Goal: Find contact information: Find contact information

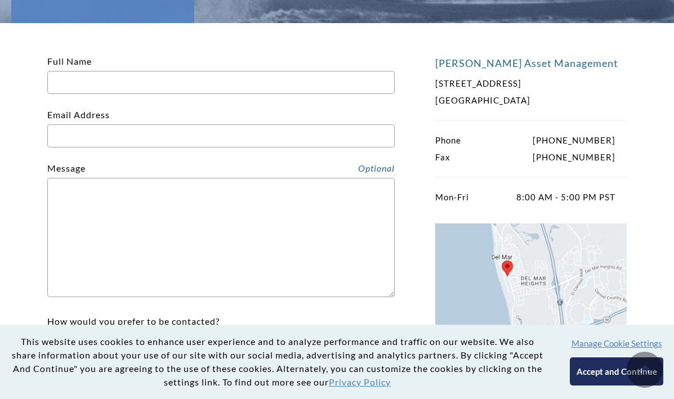
scroll to position [189, 0]
drag, startPoint x: 621, startPoint y: 141, endPoint x: 615, endPoint y: 138, distance: 6.8
click at [615, 138] on div "Phone (858) 259-4507 Fax (858) 259-0782" at bounding box center [530, 148] width 191 height 34
click at [615, 141] on div "Phone (858) 259-4507 Fax (858) 259-0782" at bounding box center [530, 148] width 191 height 34
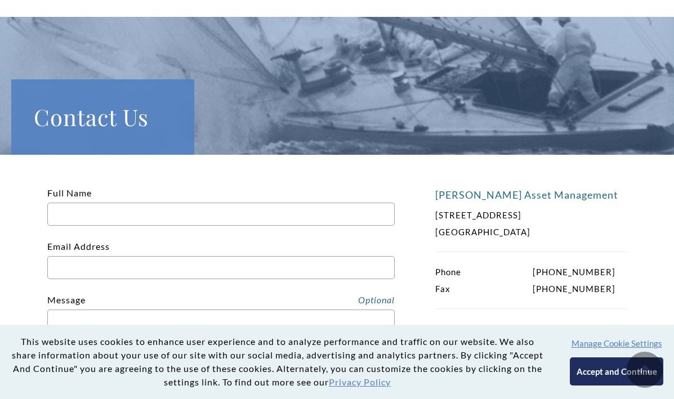
scroll to position [0, 0]
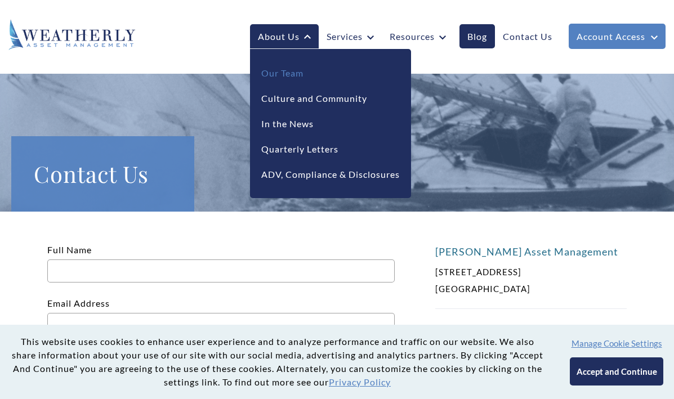
click at [261, 75] on link "Our Team" at bounding box center [282, 73] width 42 height 14
